Goal: Information Seeking & Learning: Learn about a topic

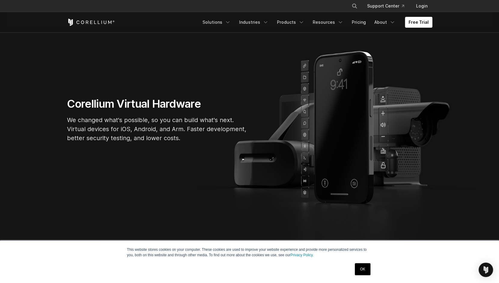
scroll to position [30, 0]
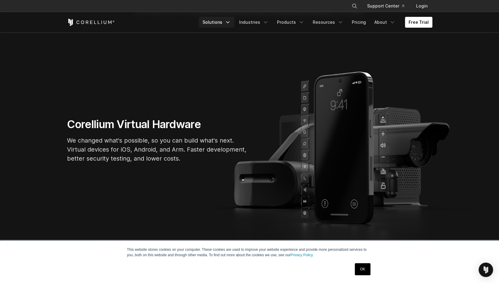
click at [231, 23] on icon "Navigation Menu" at bounding box center [228, 22] width 6 height 6
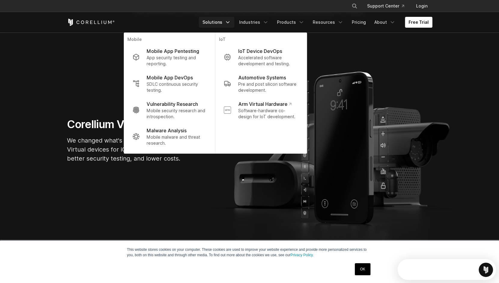
scroll to position [0, 0]
click at [299, 21] on link "Products" at bounding box center [290, 22] width 35 height 11
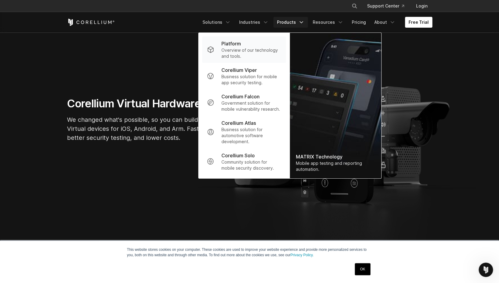
scroll to position [60, 0]
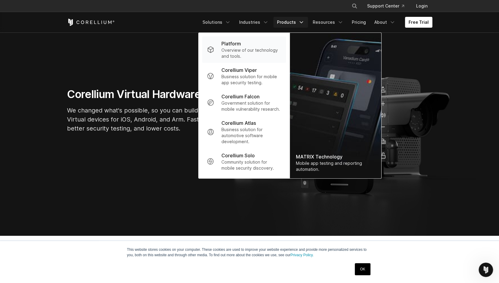
click at [242, 50] on p "Overview of our technology and tools." at bounding box center [251, 53] width 60 height 12
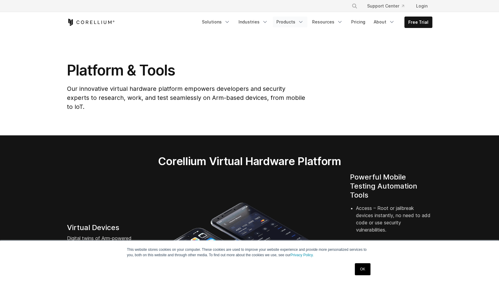
click at [302, 23] on icon "Navigation Menu" at bounding box center [301, 22] width 6 height 6
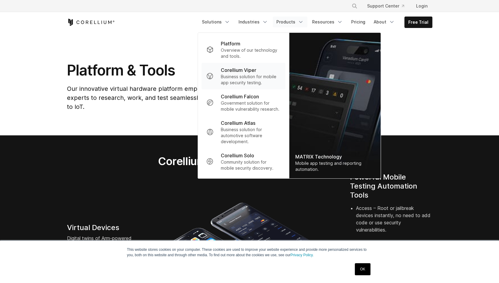
click at [256, 75] on p "Business solution for mobile app security testing." at bounding box center [251, 80] width 60 height 12
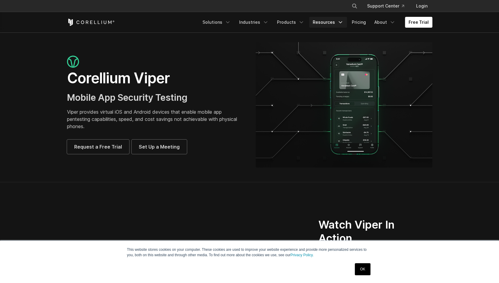
click at [342, 22] on icon "Navigation Menu" at bounding box center [340, 22] width 6 height 6
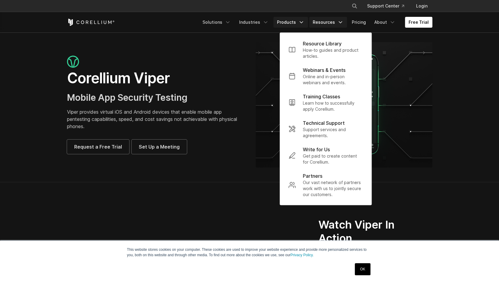
click at [304, 22] on icon "Navigation Menu" at bounding box center [301, 22] width 6 height 6
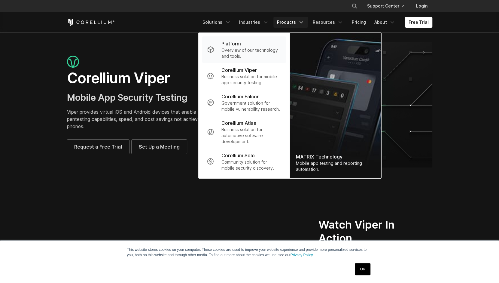
click at [250, 47] on p "Overview of our technology and tools." at bounding box center [251, 53] width 60 height 12
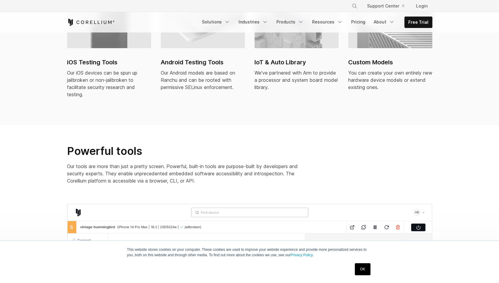
scroll to position [421, 0]
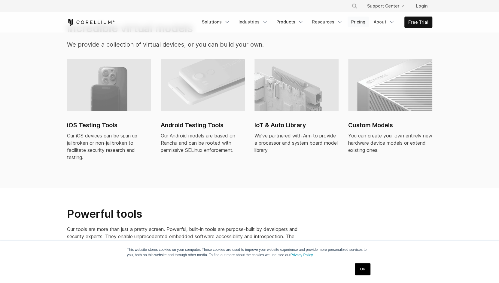
click at [358, 22] on link "Pricing" at bounding box center [358, 22] width 21 height 11
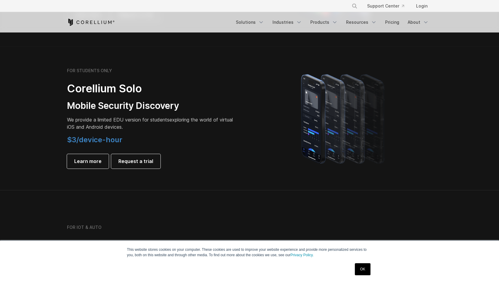
scroll to position [391, 0]
